Goal: Task Accomplishment & Management: Manage account settings

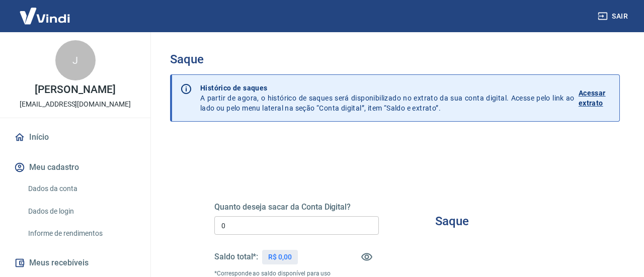
type input "R$ 0,00"
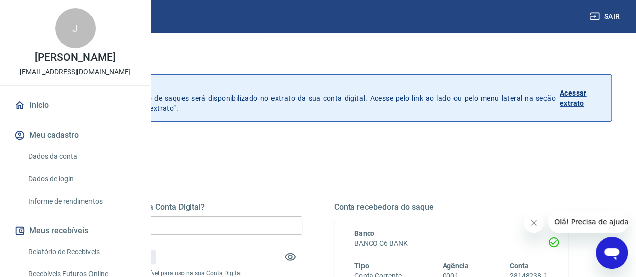
scroll to position [50, 0]
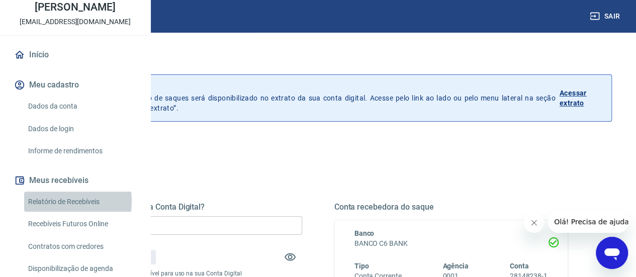
click at [50, 212] on link "Relatório de Recebíveis" at bounding box center [81, 202] width 114 height 21
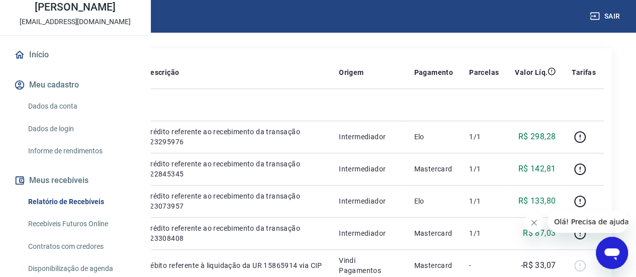
scroll to position [151, 0]
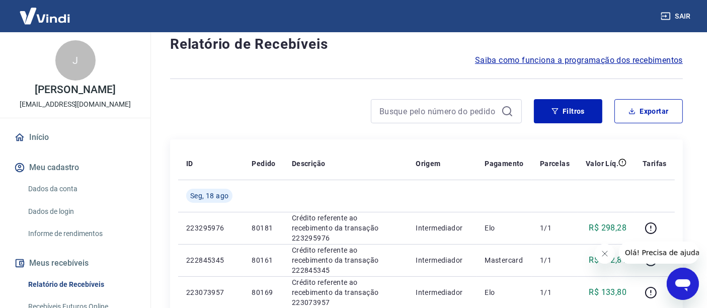
scroll to position [56, 0]
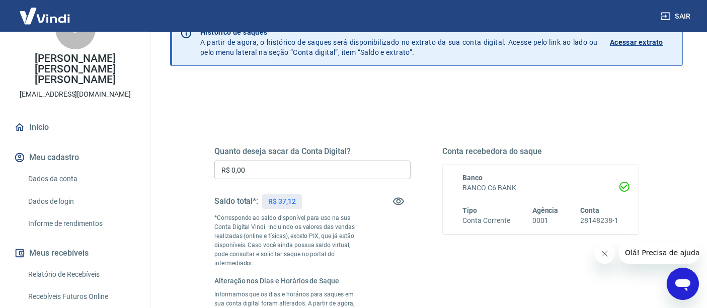
scroll to position [56, 0]
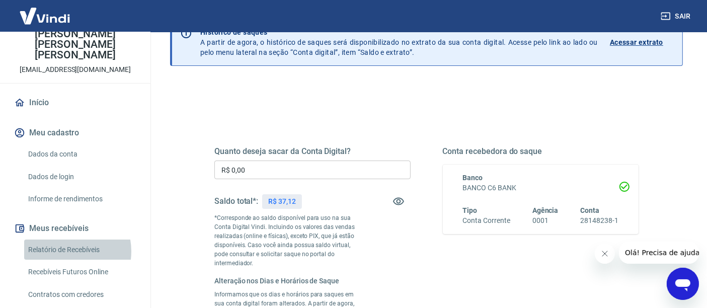
click at [67, 240] on link "Relatório de Recebíveis" at bounding box center [81, 249] width 114 height 21
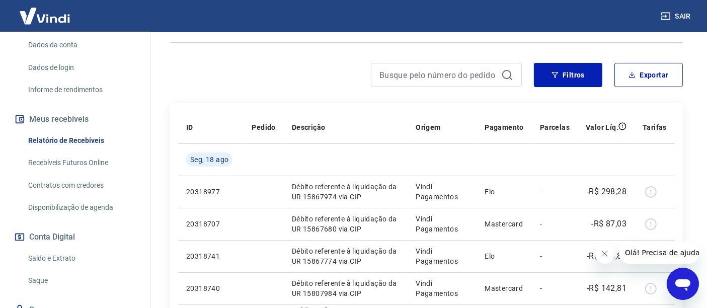
scroll to position [168, 0]
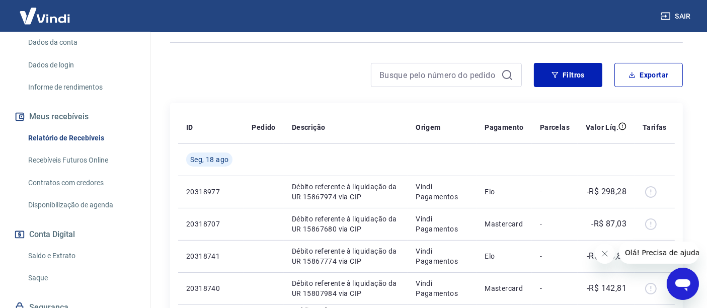
click at [37, 268] on link "Saque" at bounding box center [81, 278] width 114 height 21
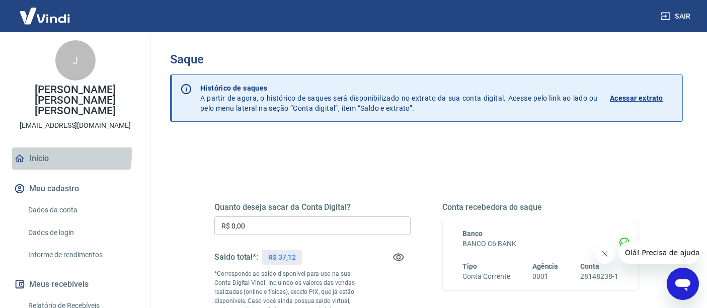
click at [47, 147] on link "Início" at bounding box center [75, 158] width 126 height 22
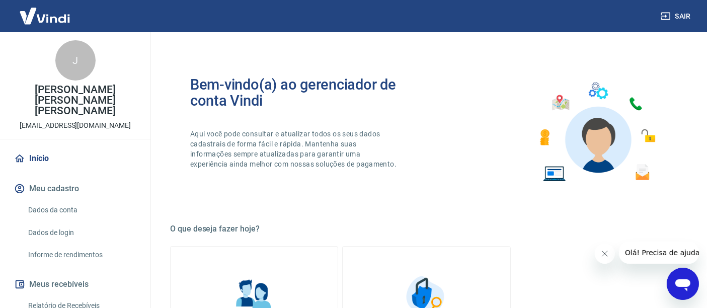
scroll to position [197, 0]
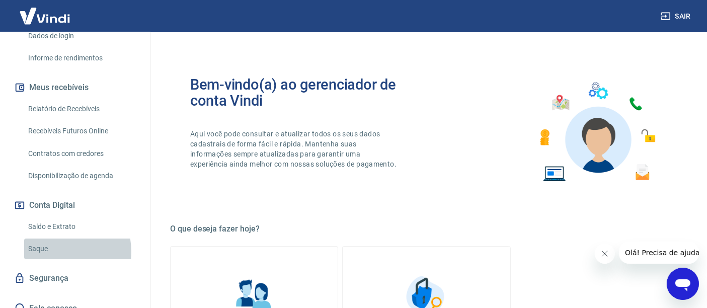
click at [55, 240] on link "Saque" at bounding box center [81, 248] width 114 height 21
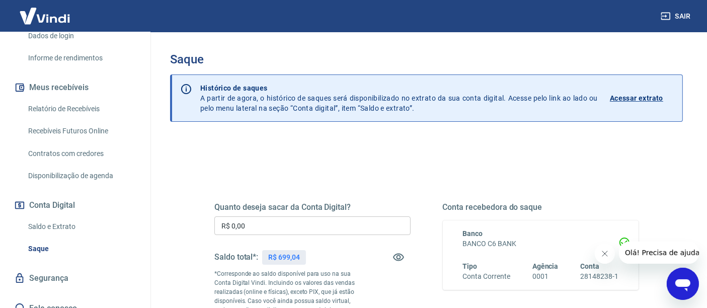
click at [231, 224] on input "R$ 0,00" at bounding box center [312, 225] width 196 height 19
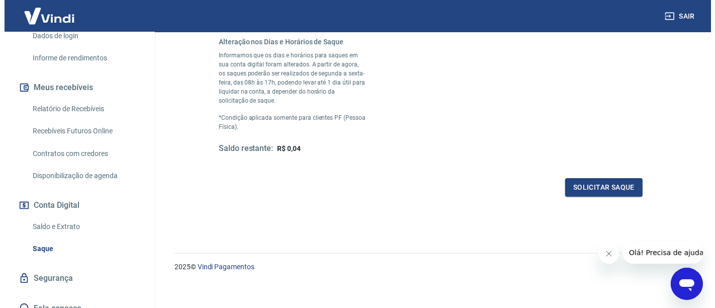
scroll to position [300, 0]
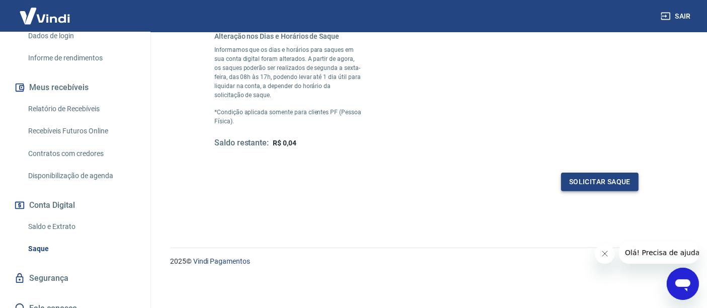
type input "R$ 699,00"
click at [585, 181] on button "Solicitar saque" at bounding box center [599, 182] width 77 height 19
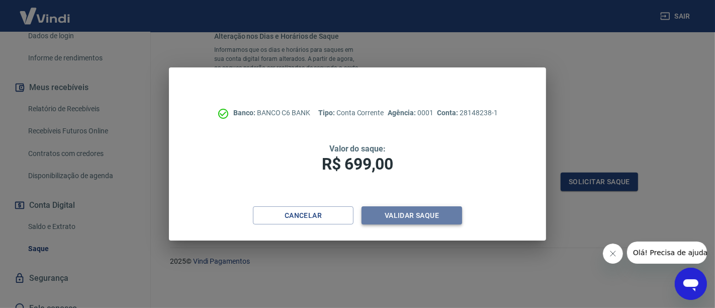
click at [414, 210] on button "Validar saque" at bounding box center [412, 215] width 101 height 19
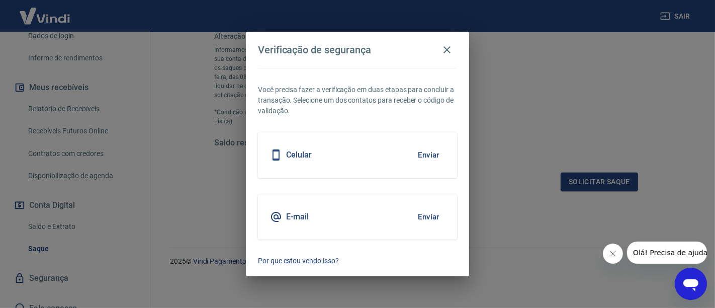
click at [424, 162] on button "Enviar" at bounding box center [428, 154] width 33 height 21
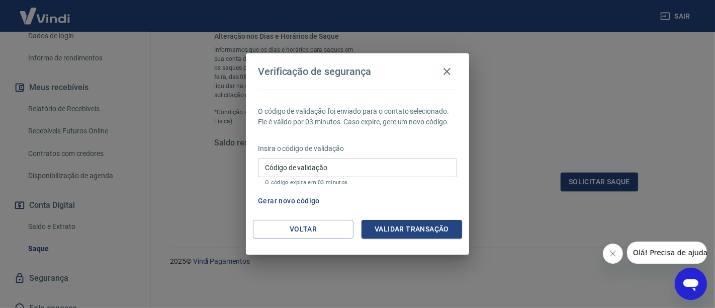
click at [365, 171] on input "Código de validação" at bounding box center [357, 167] width 199 height 19
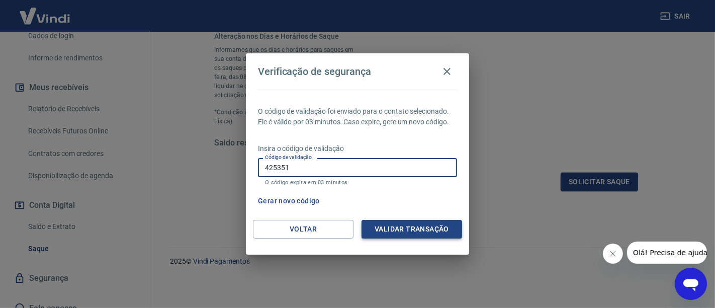
type input "425351"
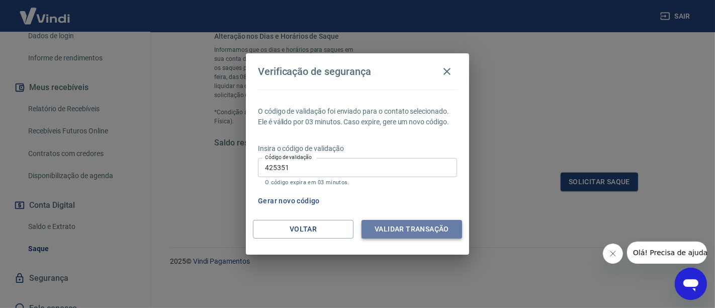
click at [408, 225] on button "Validar transação" at bounding box center [412, 229] width 101 height 19
